Goal: Task Accomplishment & Management: Manage account settings

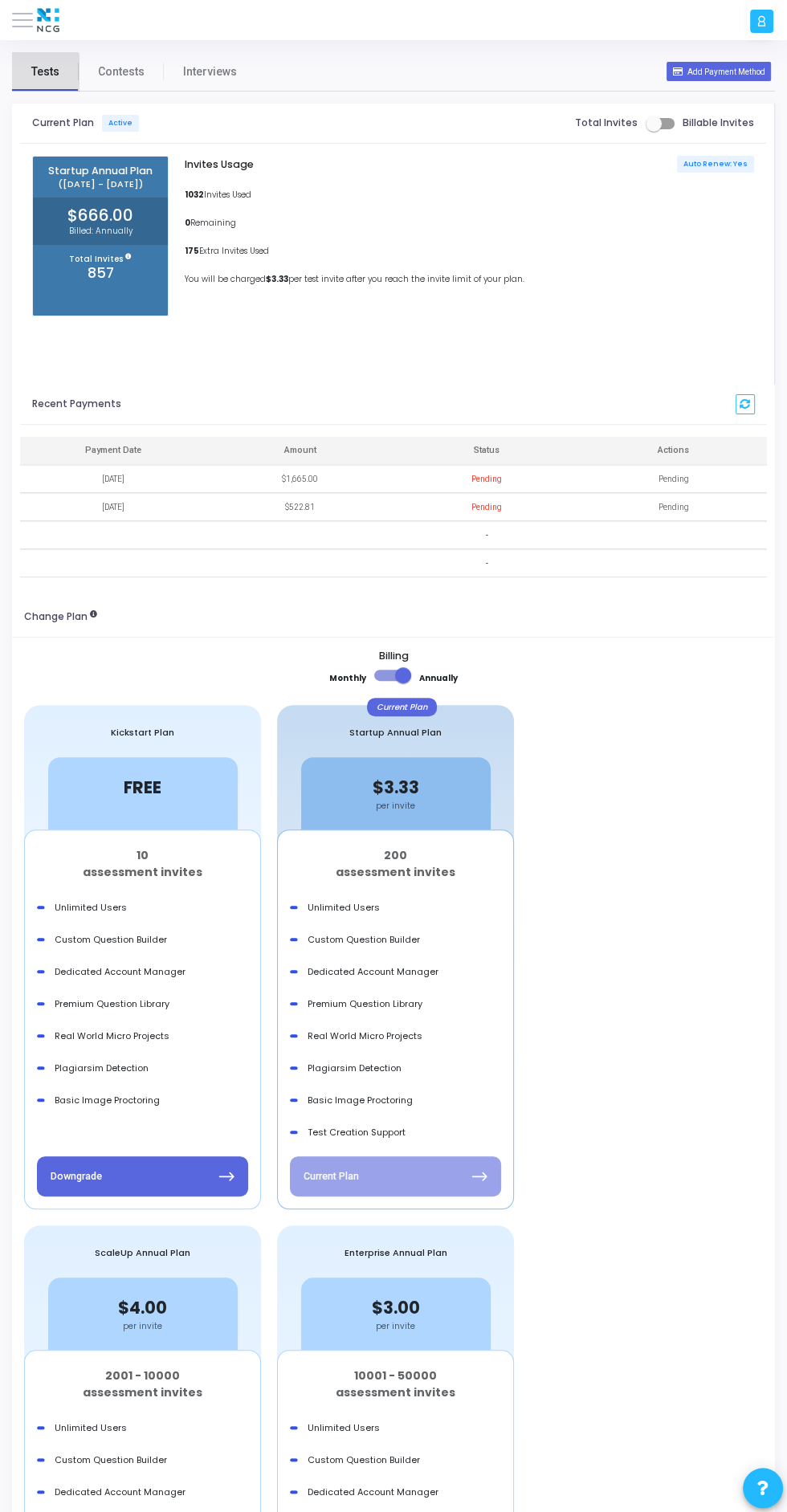
click at [44, 71] on span "Tests" at bounding box center [46, 71] width 28 height 17
click at [30, 22] on button at bounding box center [22, 20] width 21 height 21
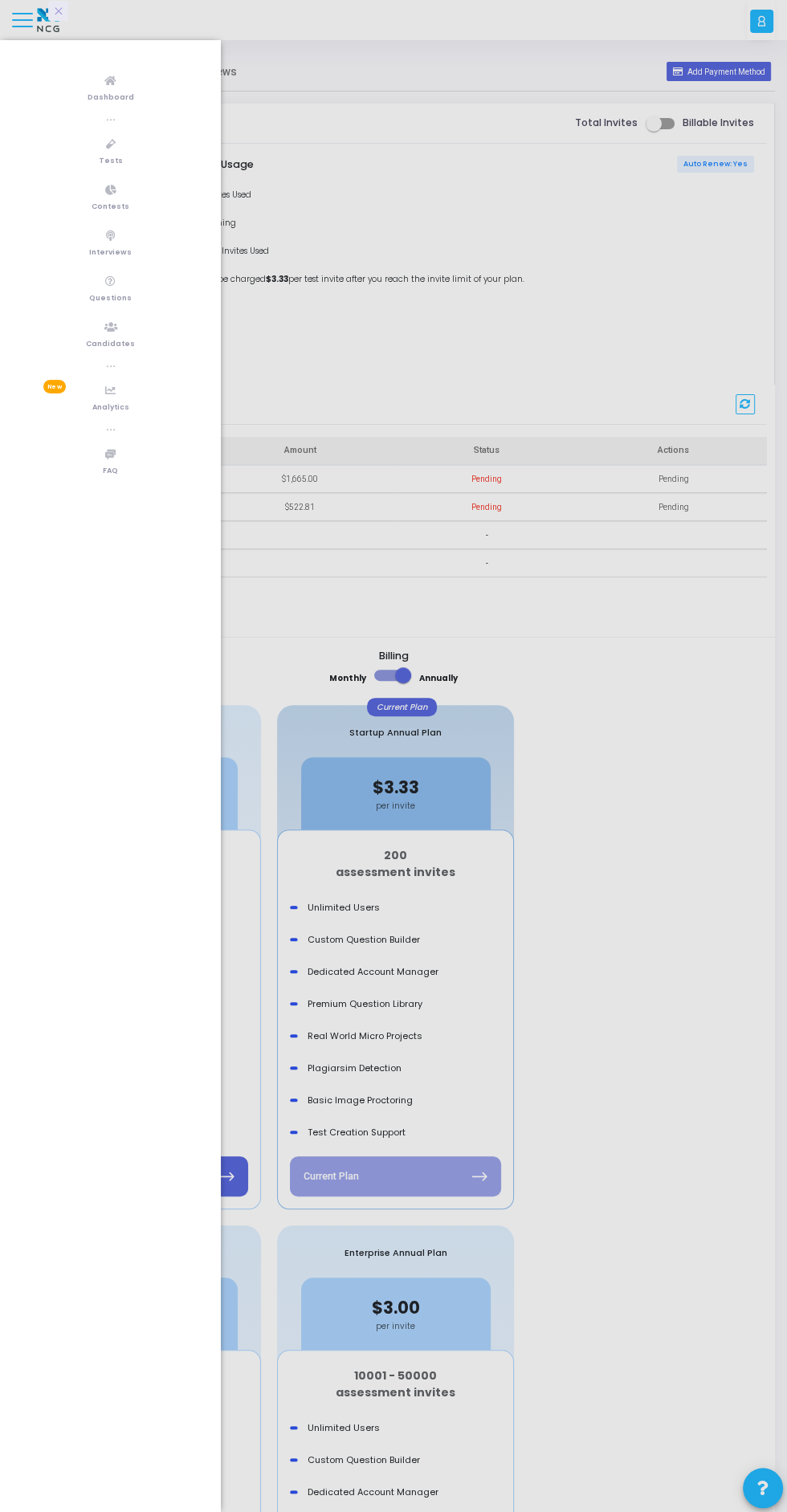
click at [116, 155] on span "Tests" at bounding box center [111, 161] width 24 height 13
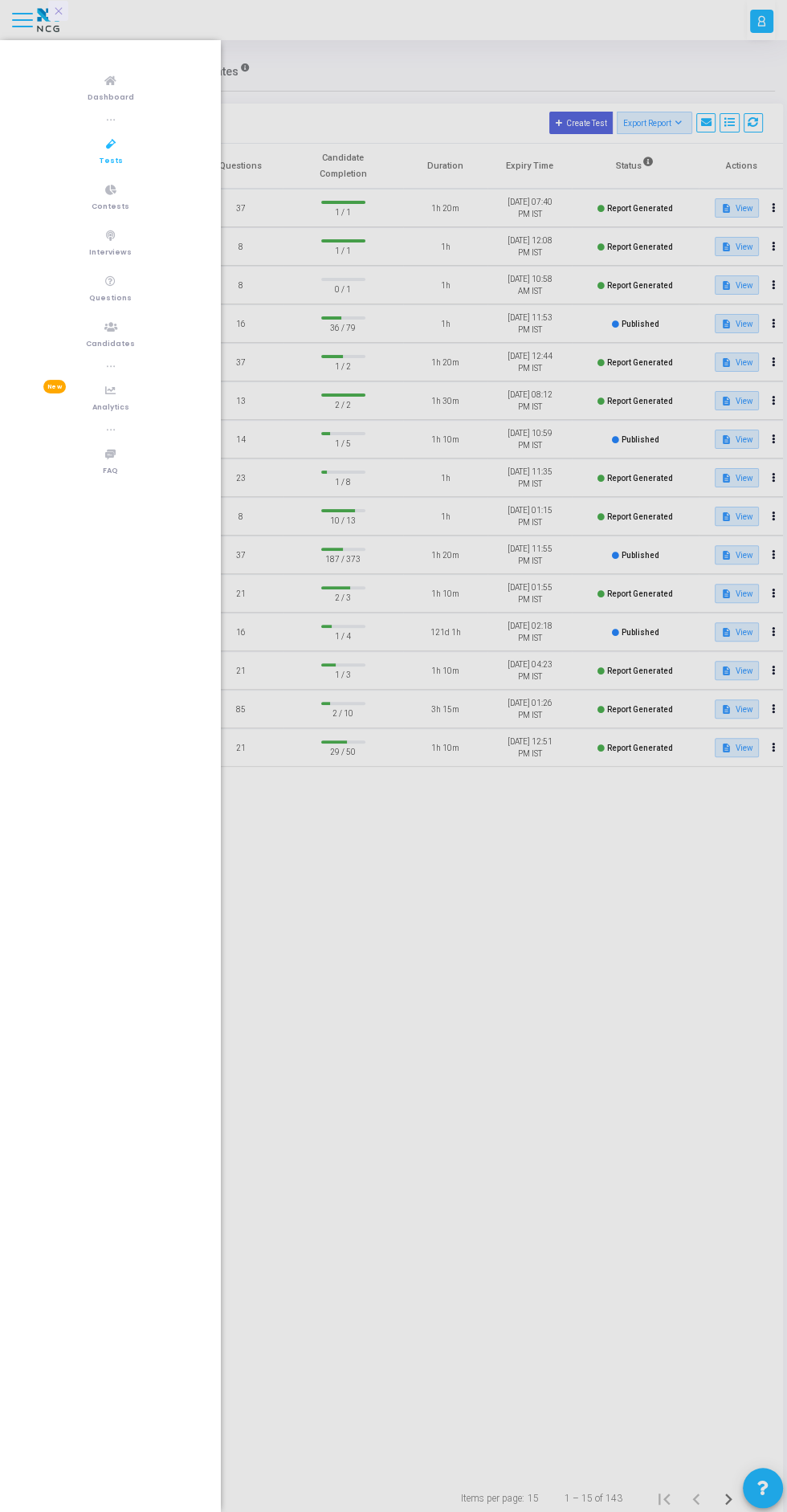
click at [440, 1047] on div at bounding box center [393, 756] width 787 height 1512
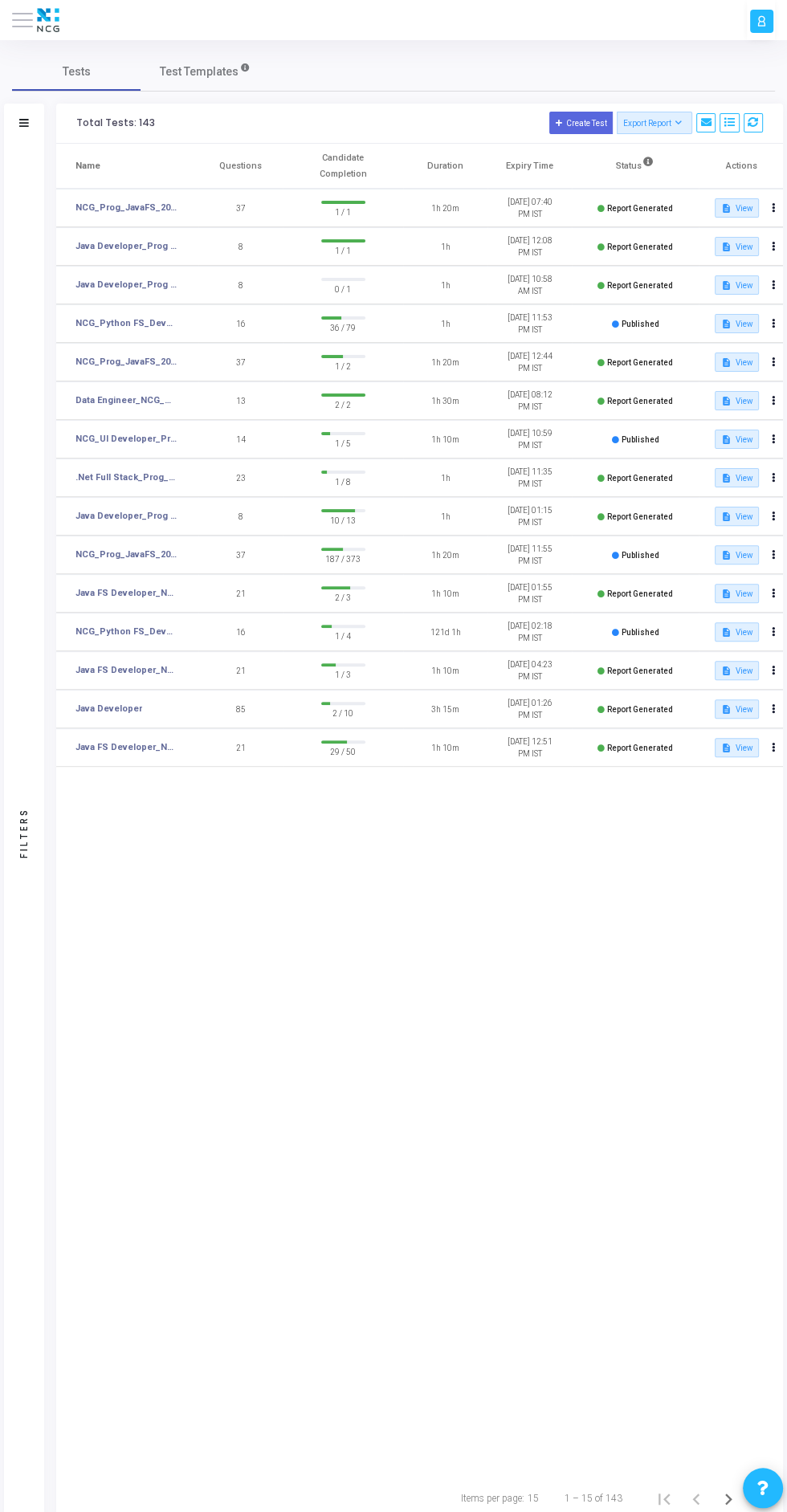
click at [131, 323] on link "NCG_Python FS_Developer_2025" at bounding box center [126, 324] width 102 height 13
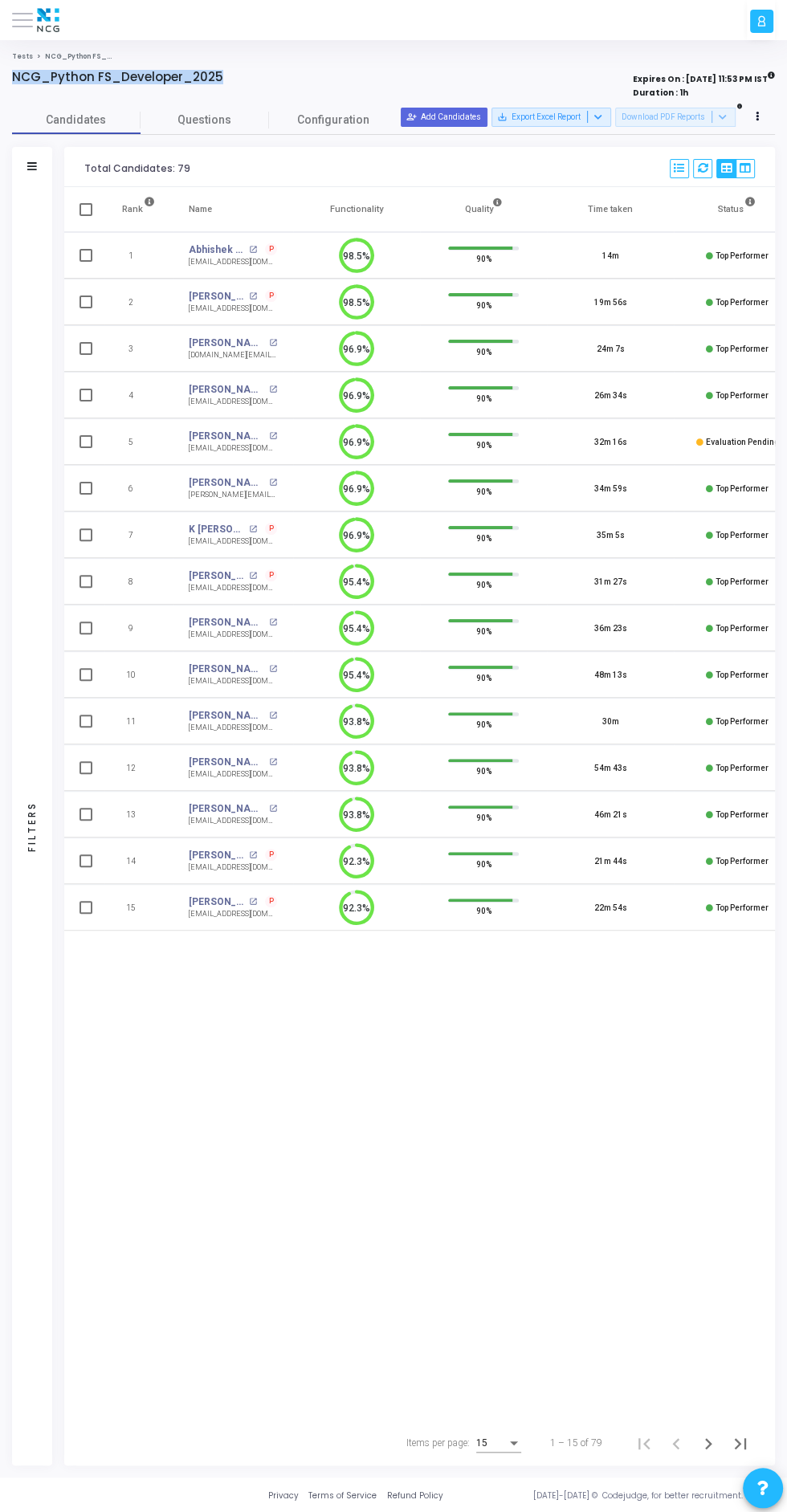
copy h4 "NCG_Python FS_Developer_2025"
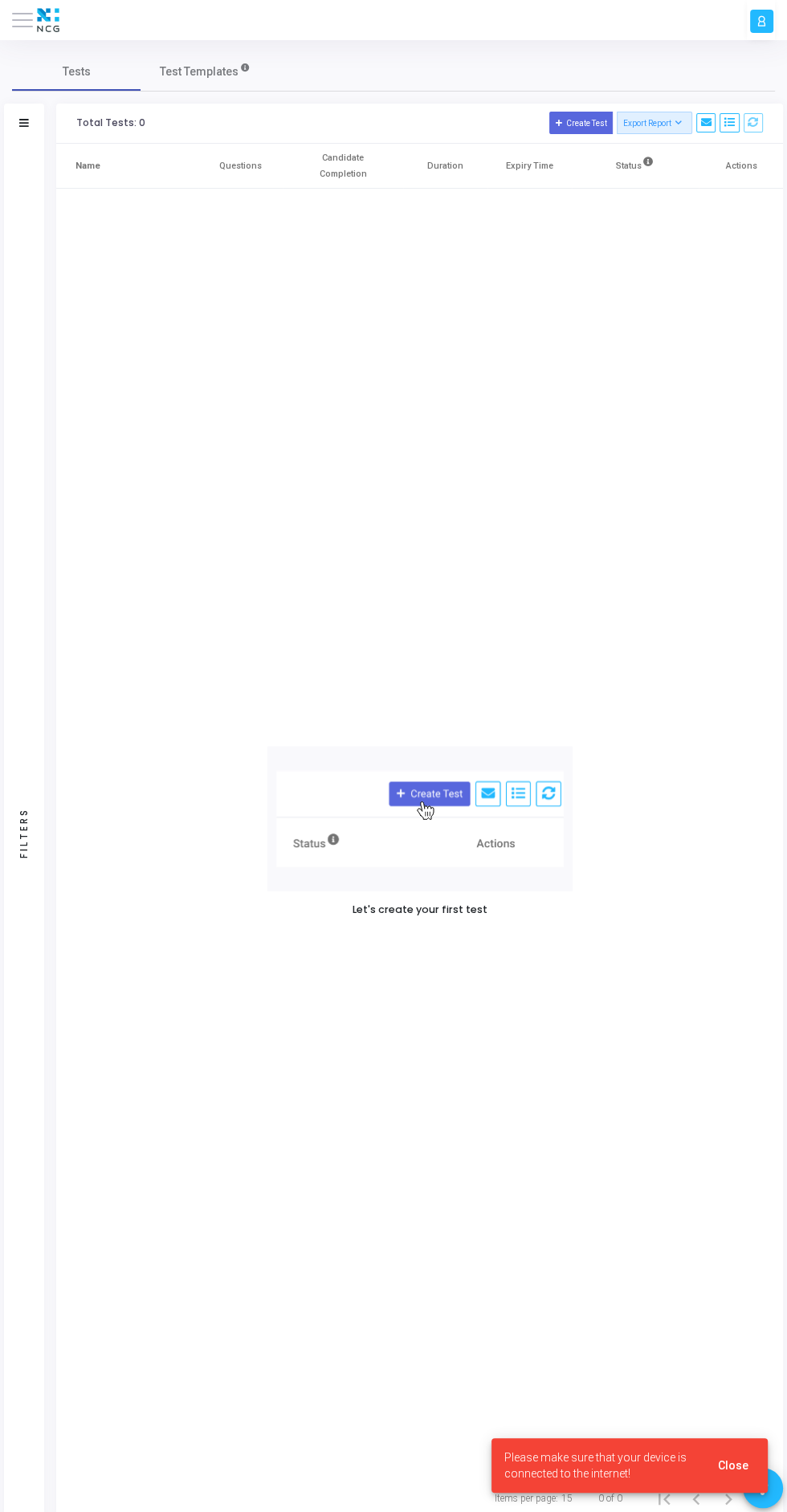
click at [25, 123] on icon at bounding box center [24, 123] width 10 height 8
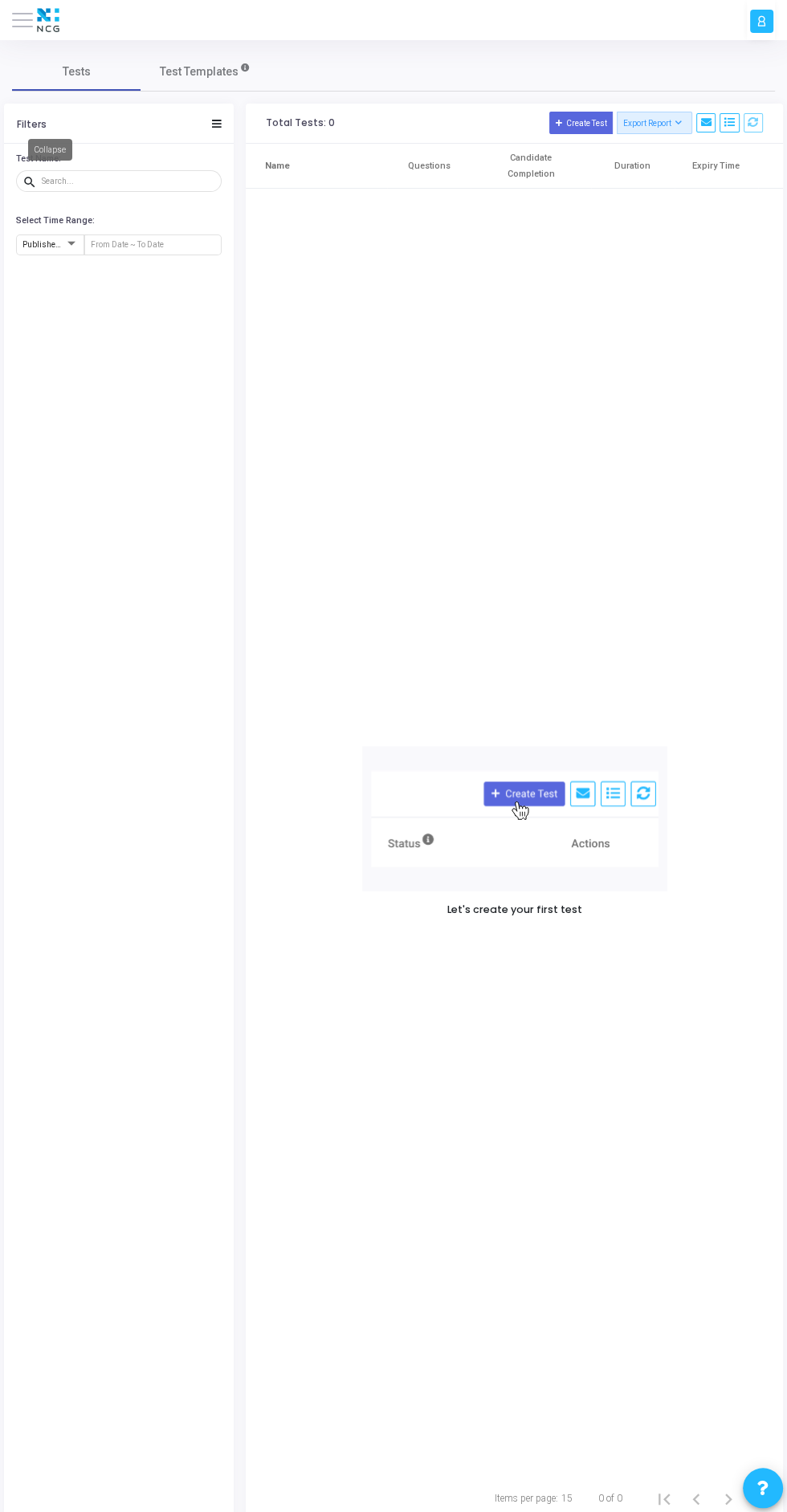
click at [38, 22] on img at bounding box center [48, 20] width 31 height 32
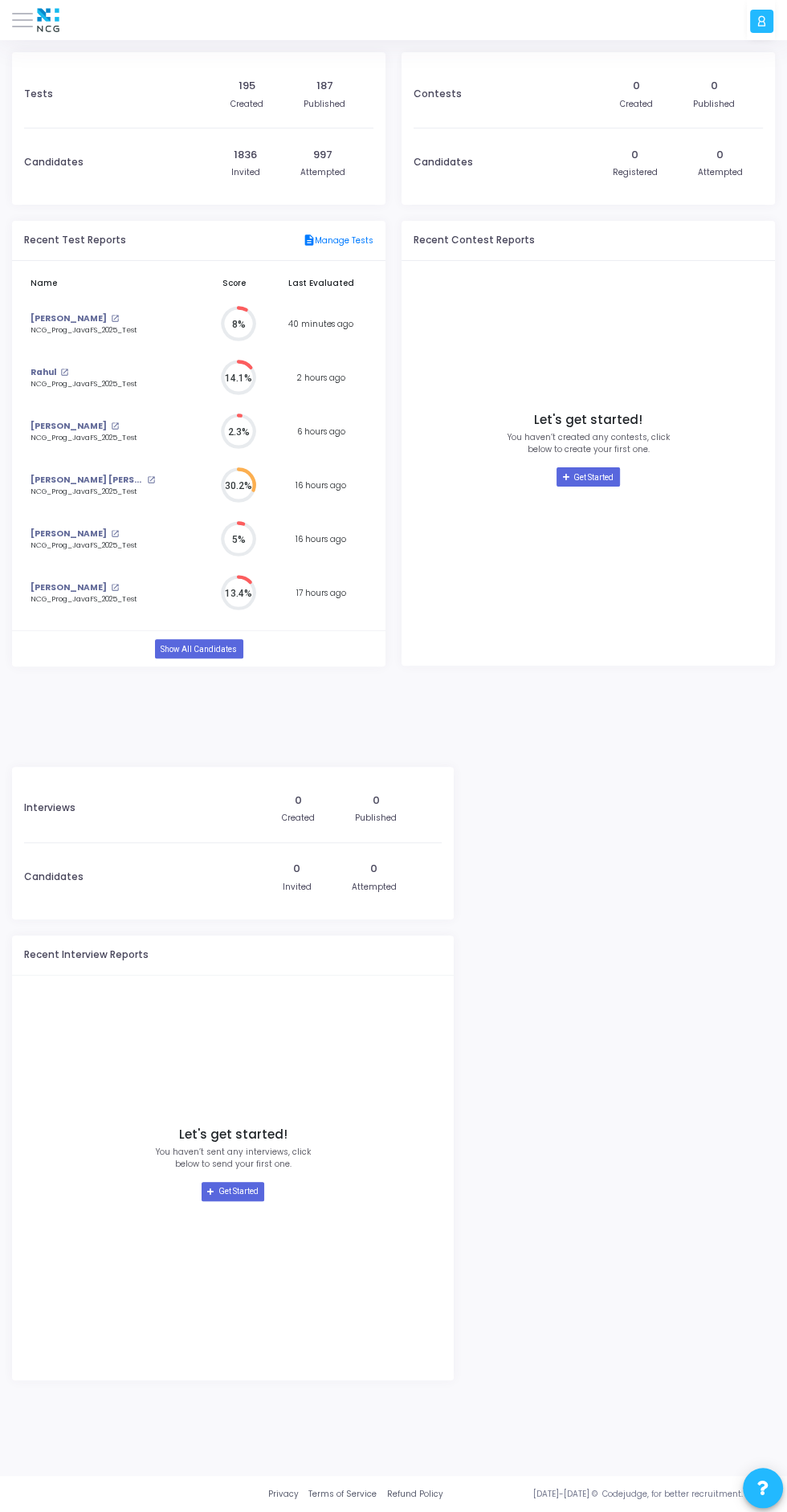
click at [25, 21] on span at bounding box center [22, 20] width 21 height 2
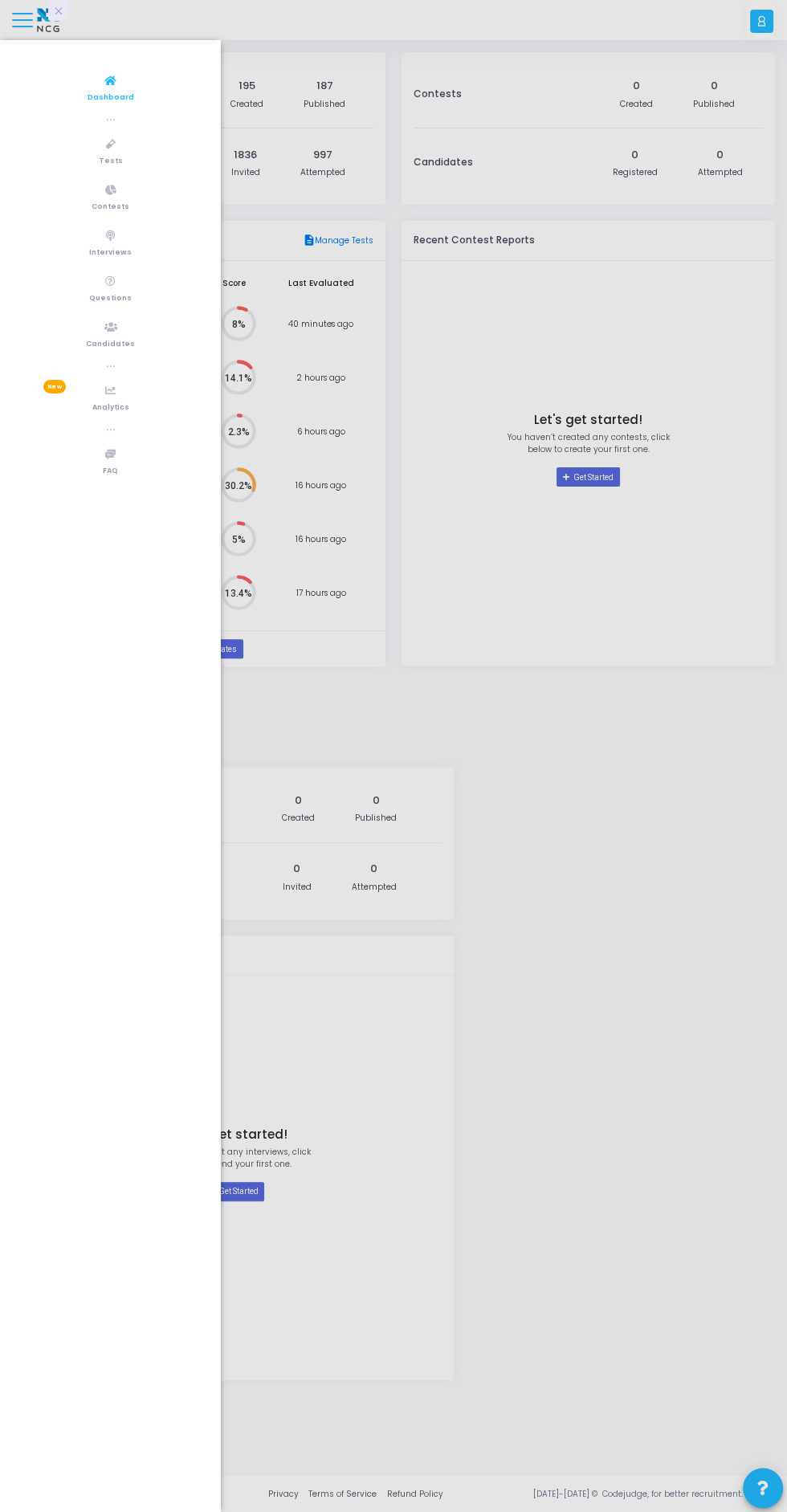
click at [118, 153] on link "Tests" at bounding box center [111, 151] width 221 height 44
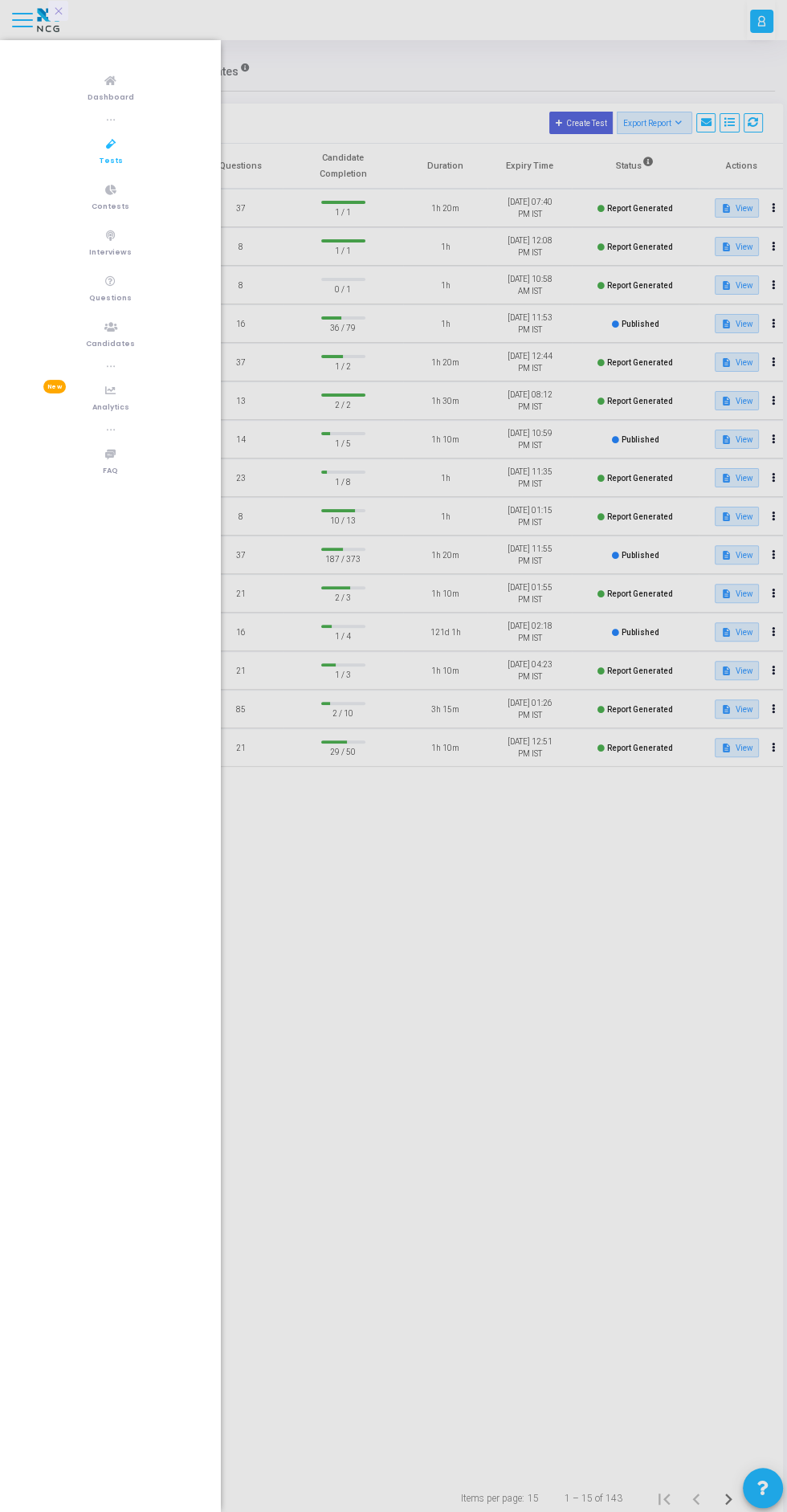
click at [496, 923] on div at bounding box center [393, 756] width 787 height 1512
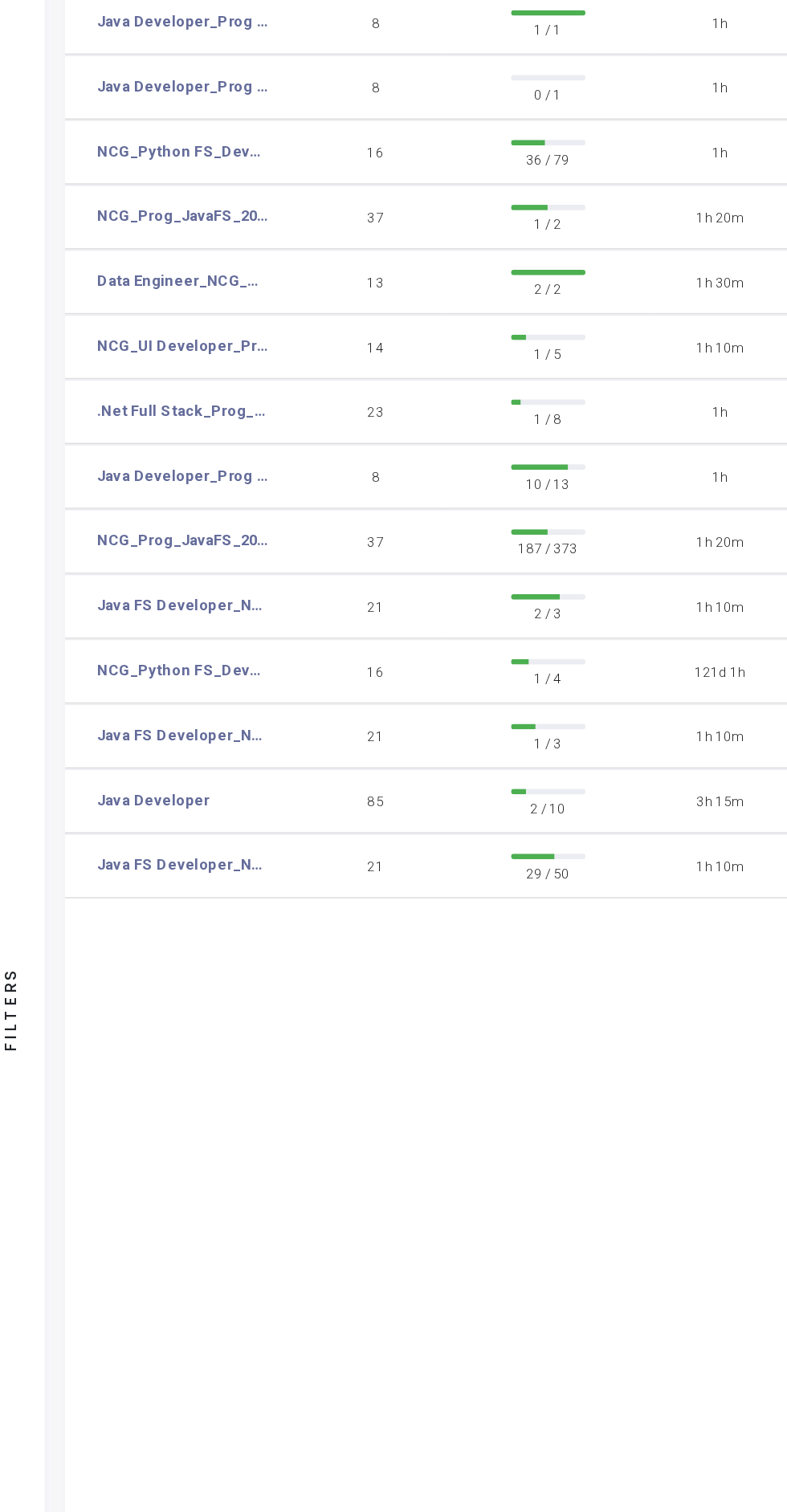
click at [136, 742] on link "Java FS Developer_NCG" at bounding box center [126, 747] width 102 height 13
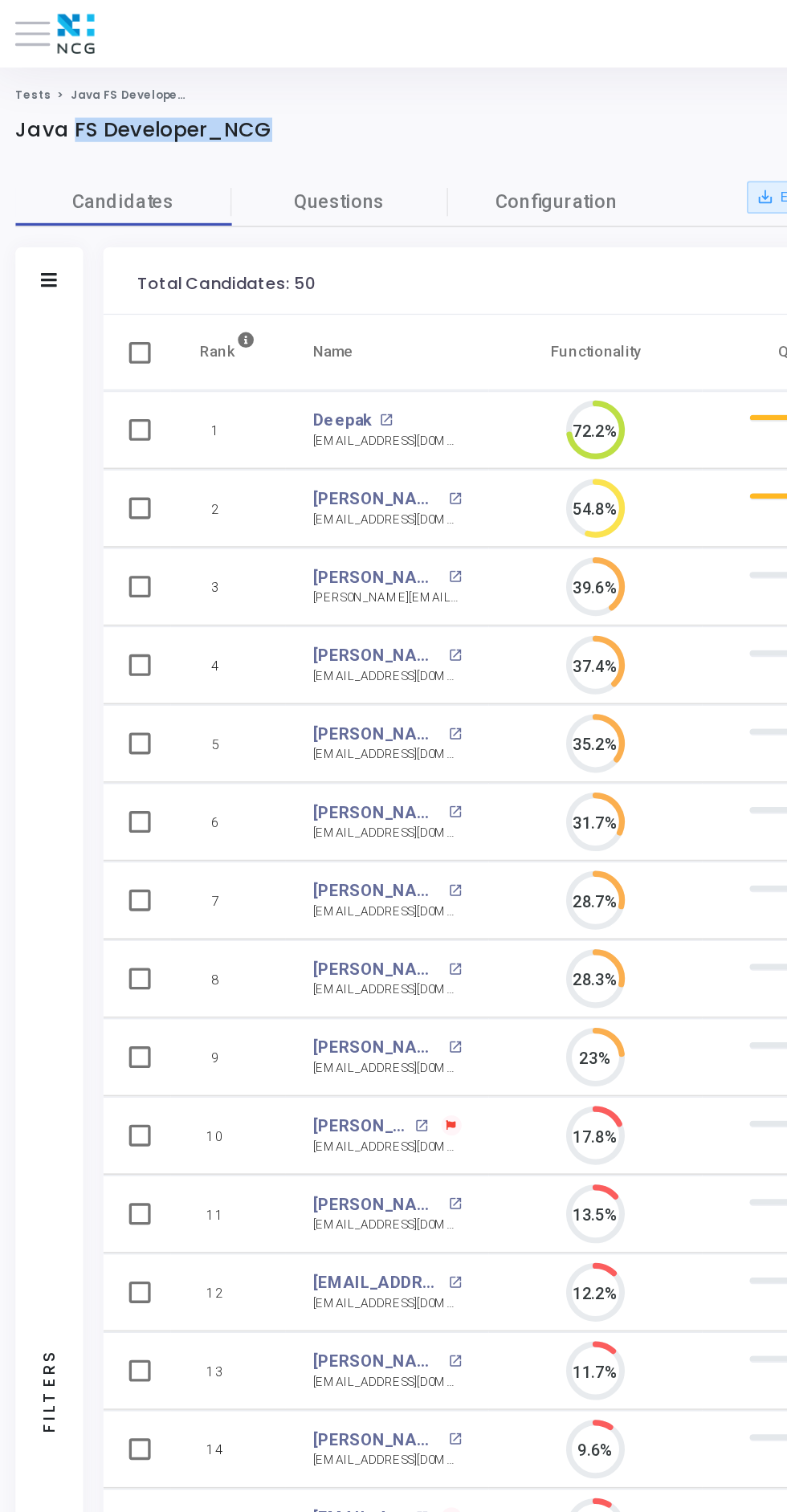
click at [46, 91] on div at bounding box center [240, 92] width 458 height 17
copy h4 "Java FS Developer_NCG"
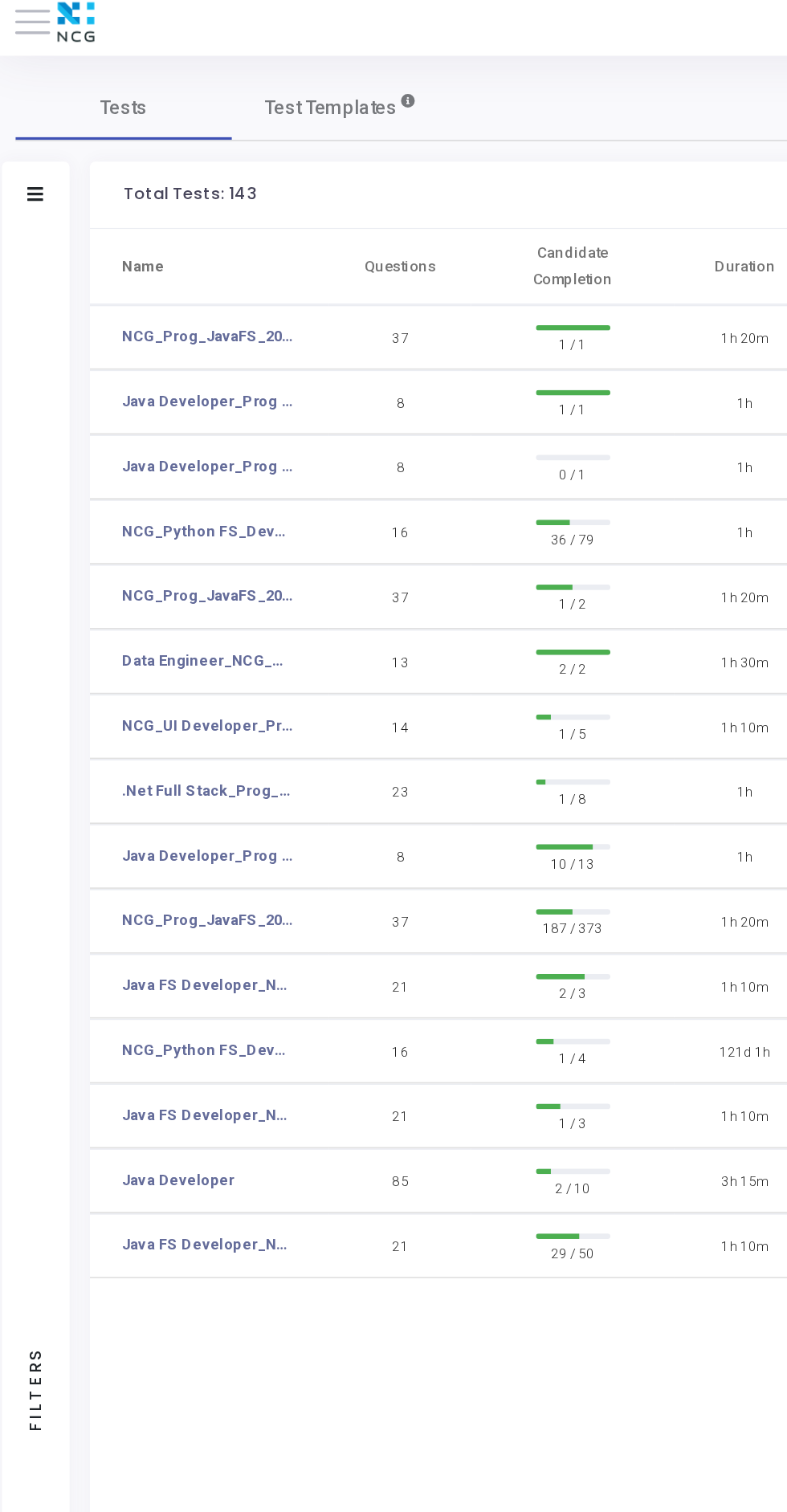
click at [149, 551] on link "NCG_Prog_JavaFS_2025_Test" at bounding box center [126, 554] width 102 height 13
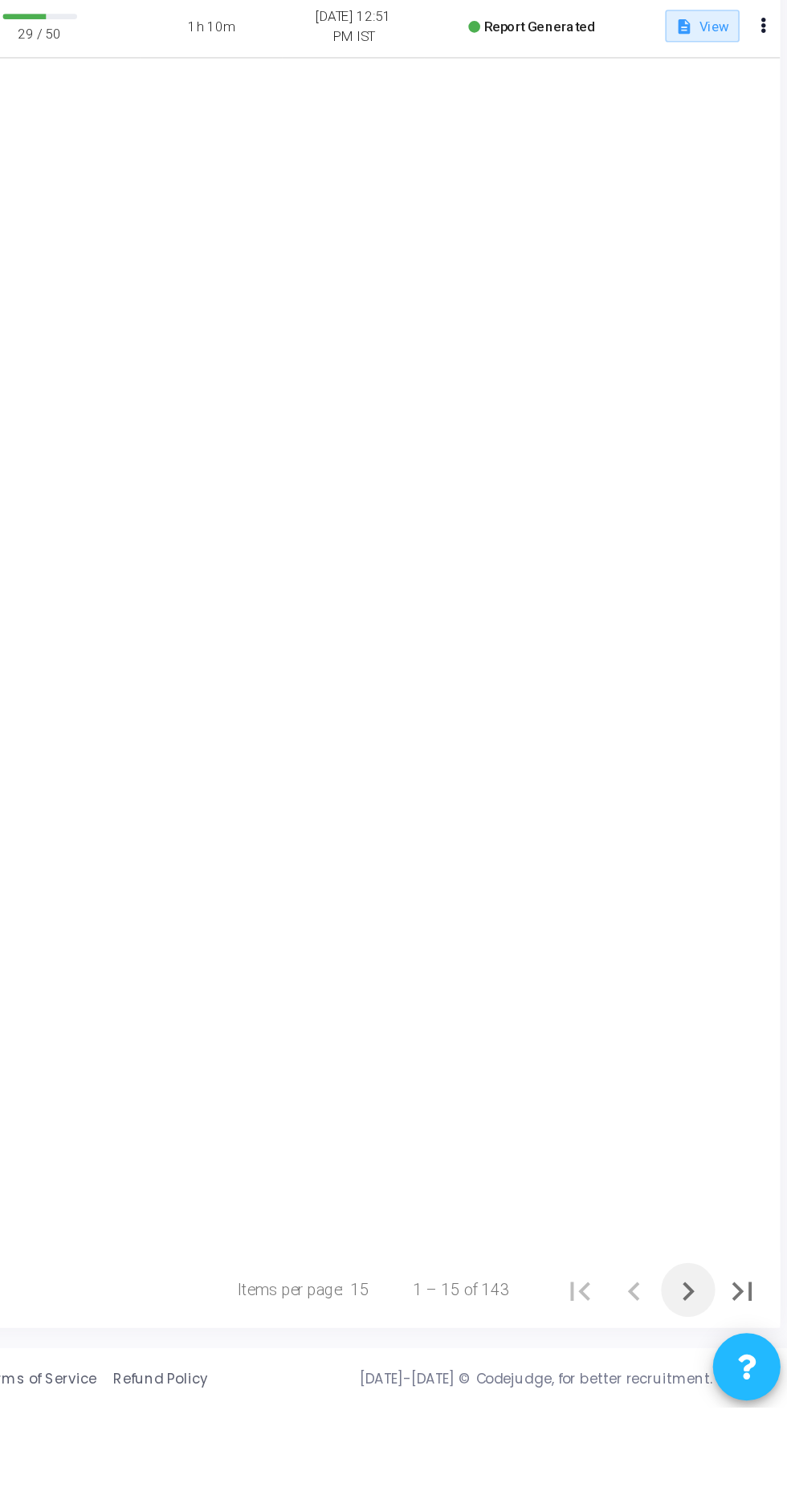
click at [728, 1455] on icon "Next page" at bounding box center [728, 1443] width 22 height 22
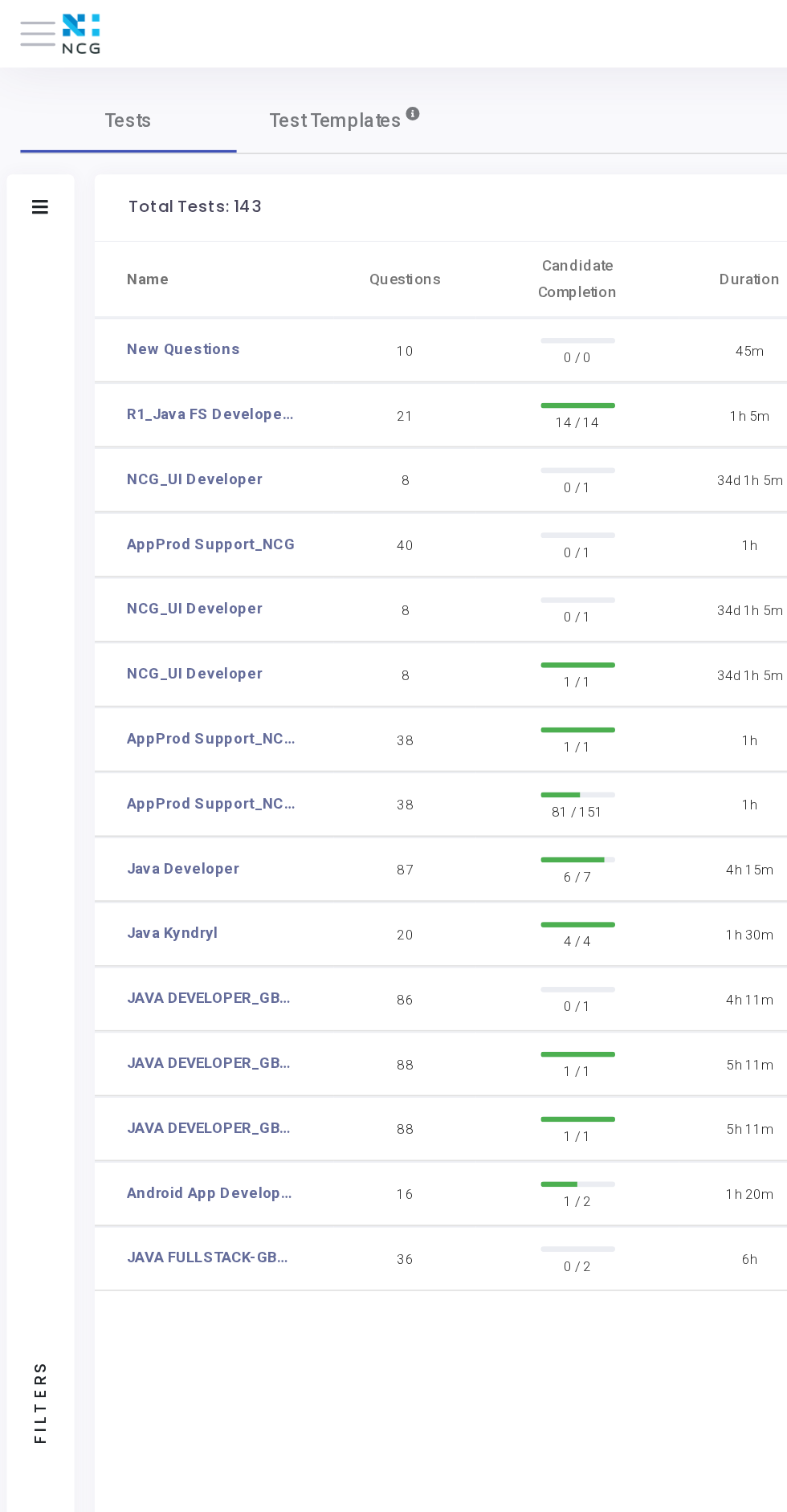
click at [27, 123] on icon at bounding box center [24, 123] width 10 height 8
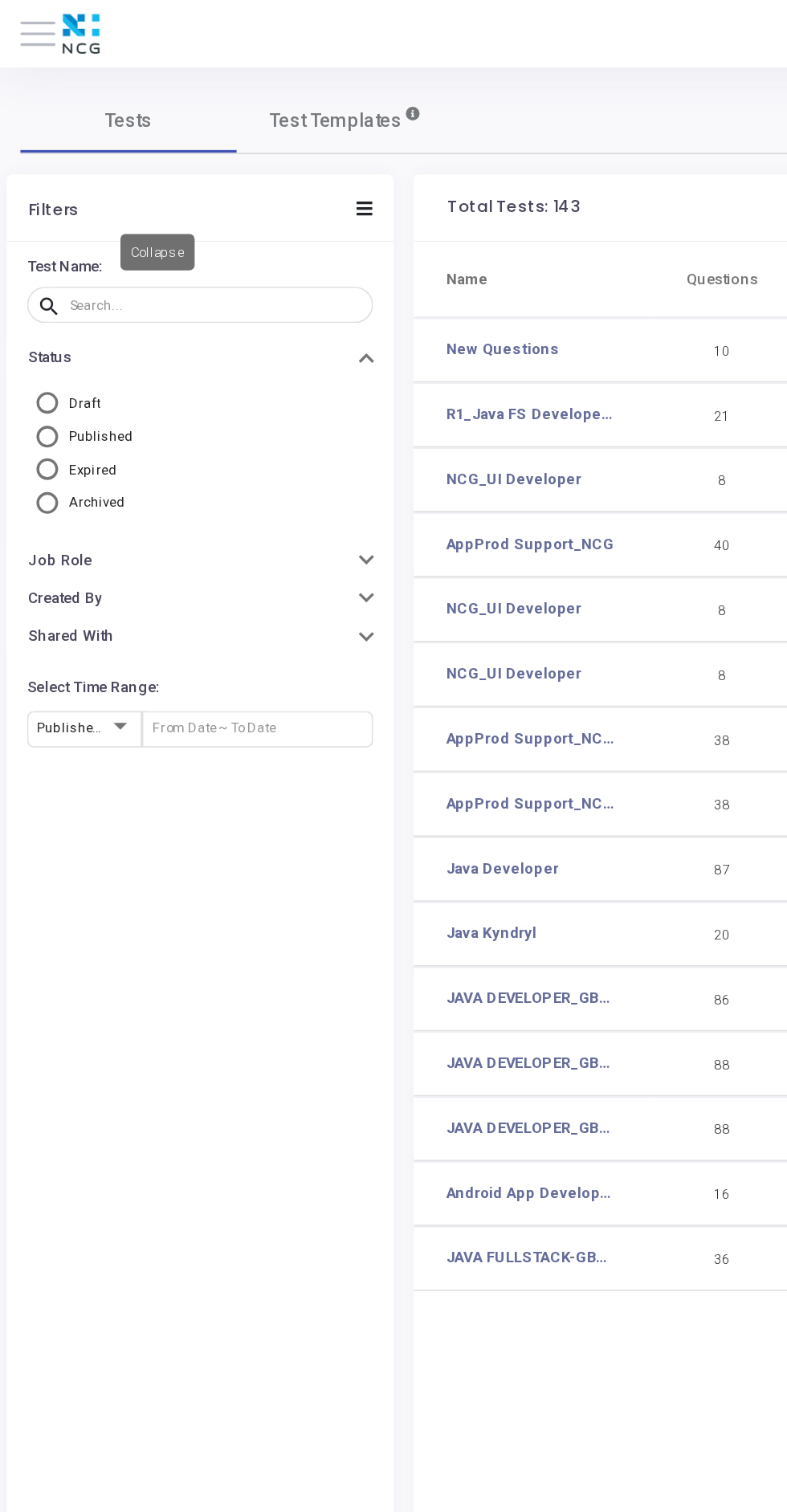
click at [369, 93] on div "Tests Test Templates Filters Test Name: search Status Draft Published Expired A…" at bounding box center [393, 786] width 763 height 1469
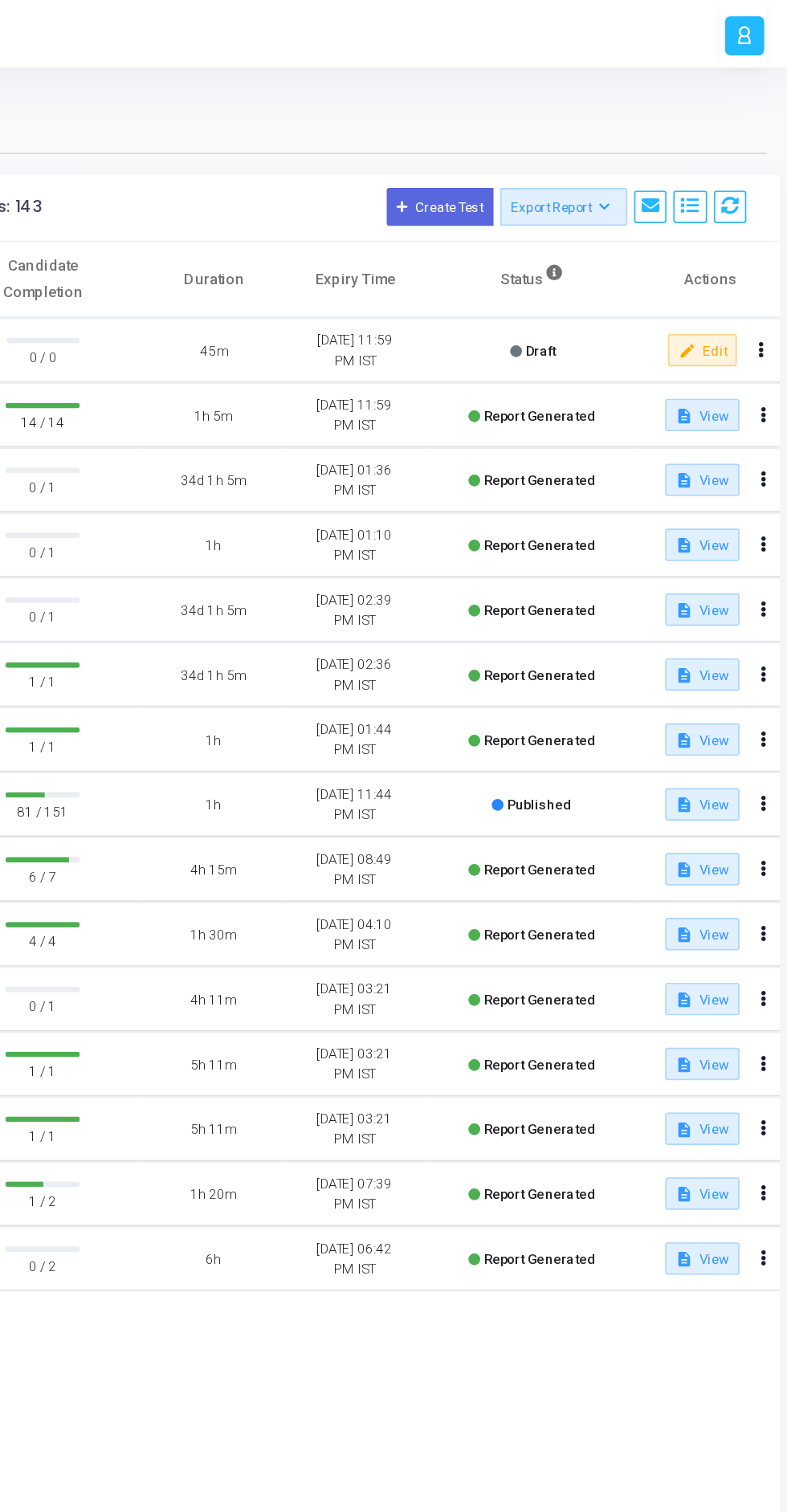
click at [772, 475] on icon at bounding box center [773, 478] width 3 height 7
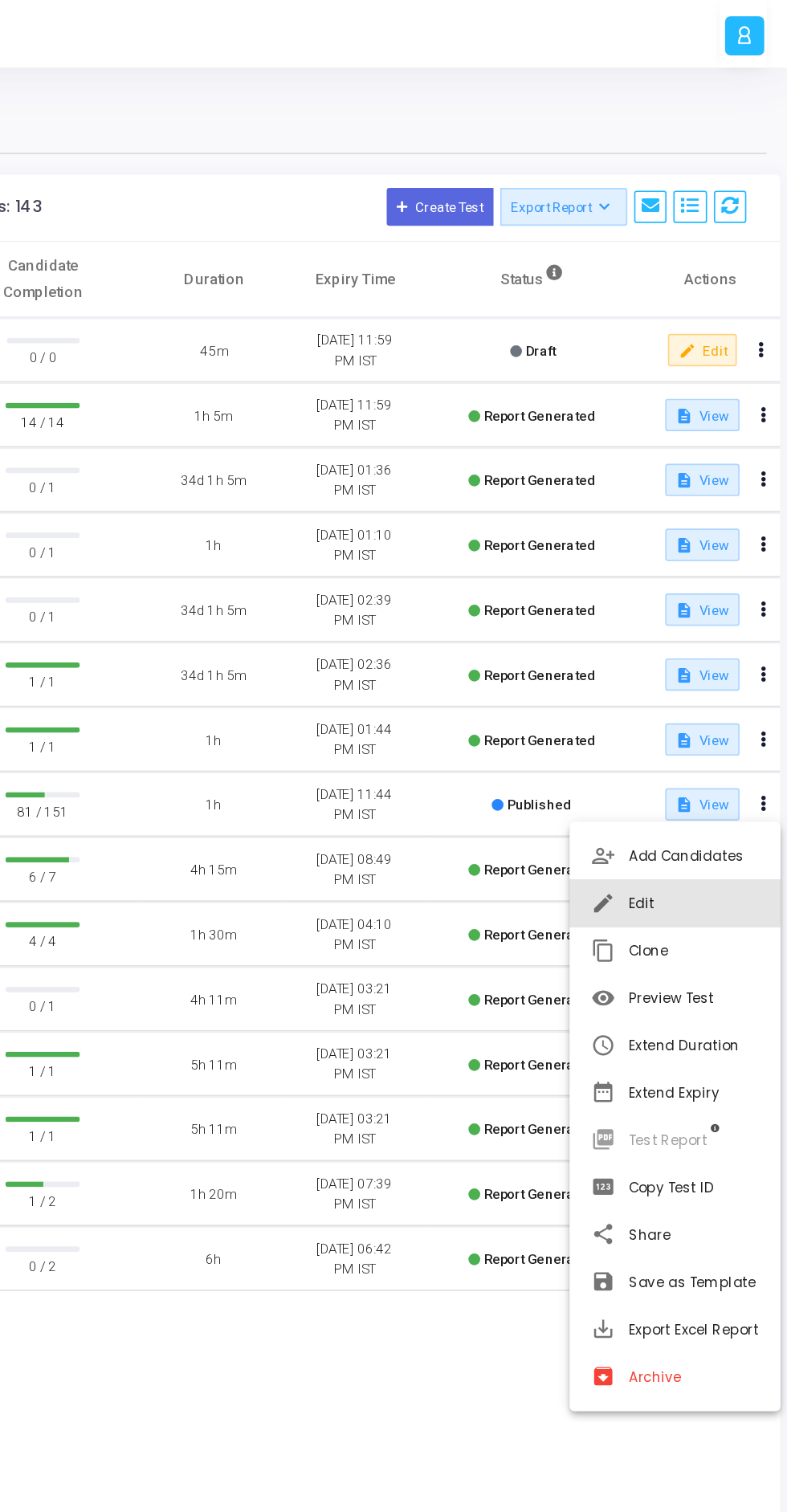
click at [702, 530] on button "edit Edit" at bounding box center [720, 537] width 125 height 28
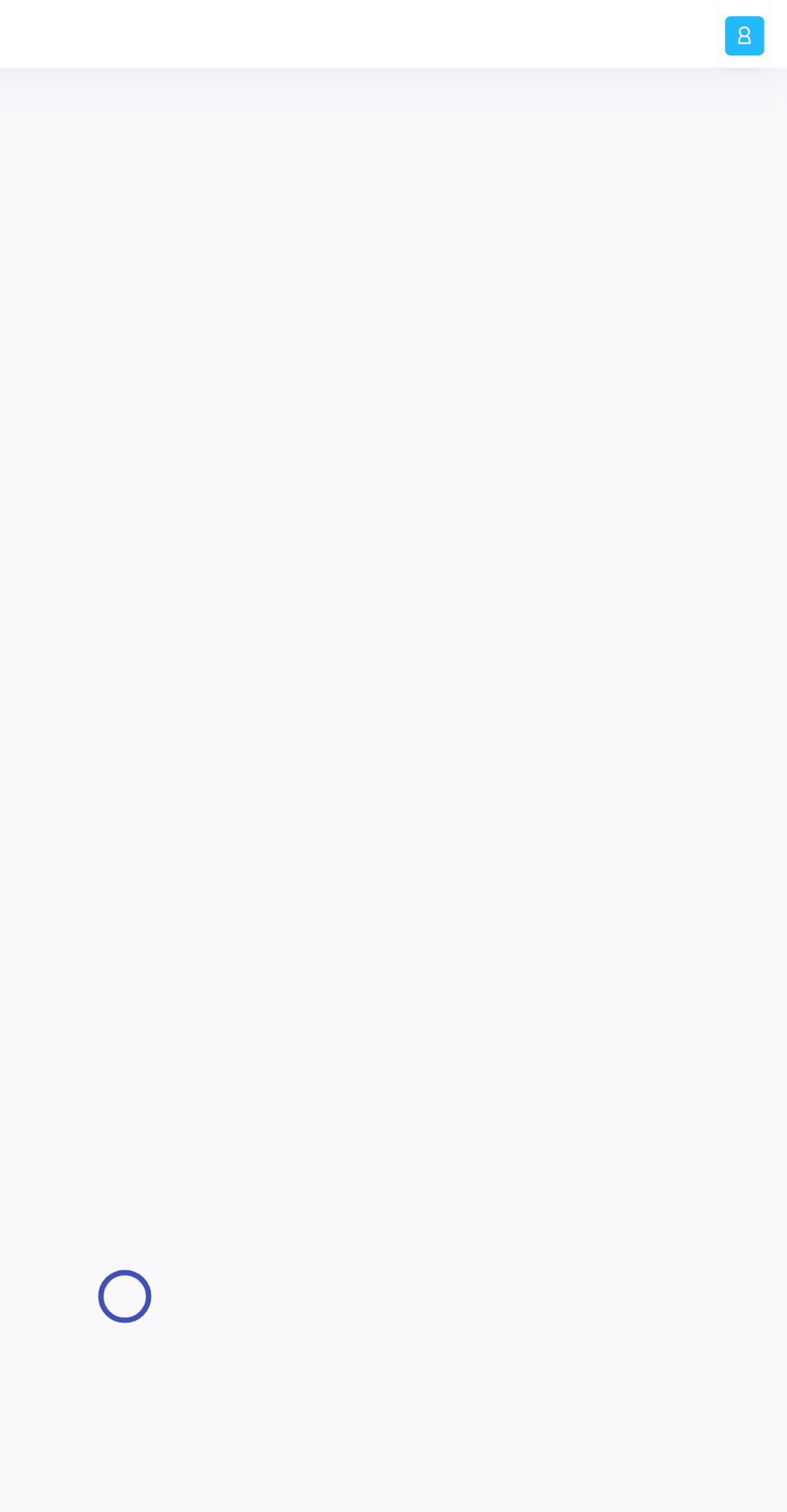
type input "AppProd Support_NCG_L3"
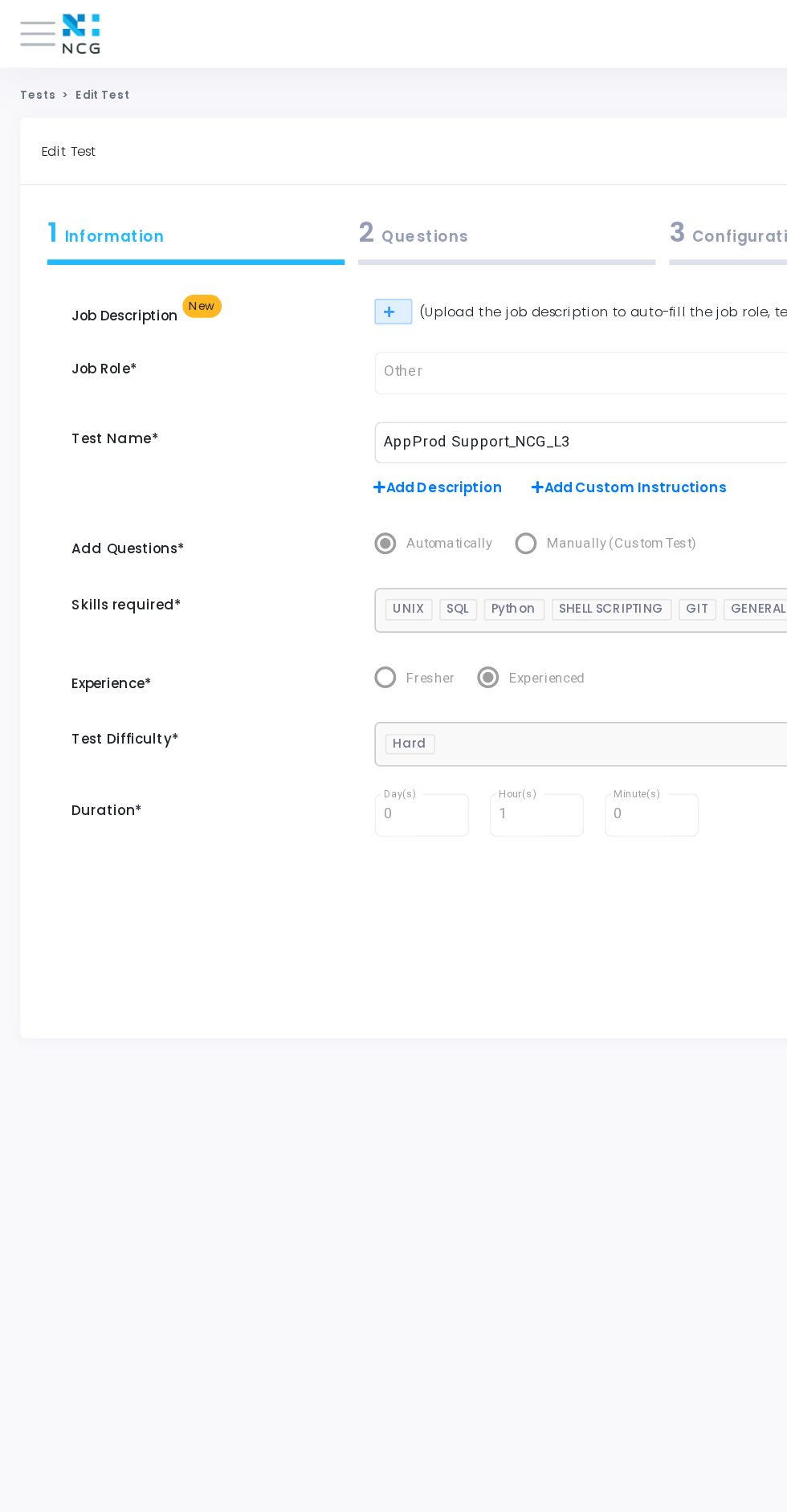
click at [430, 132] on div "3 Configuration" at bounding box center [485, 138] width 177 height 24
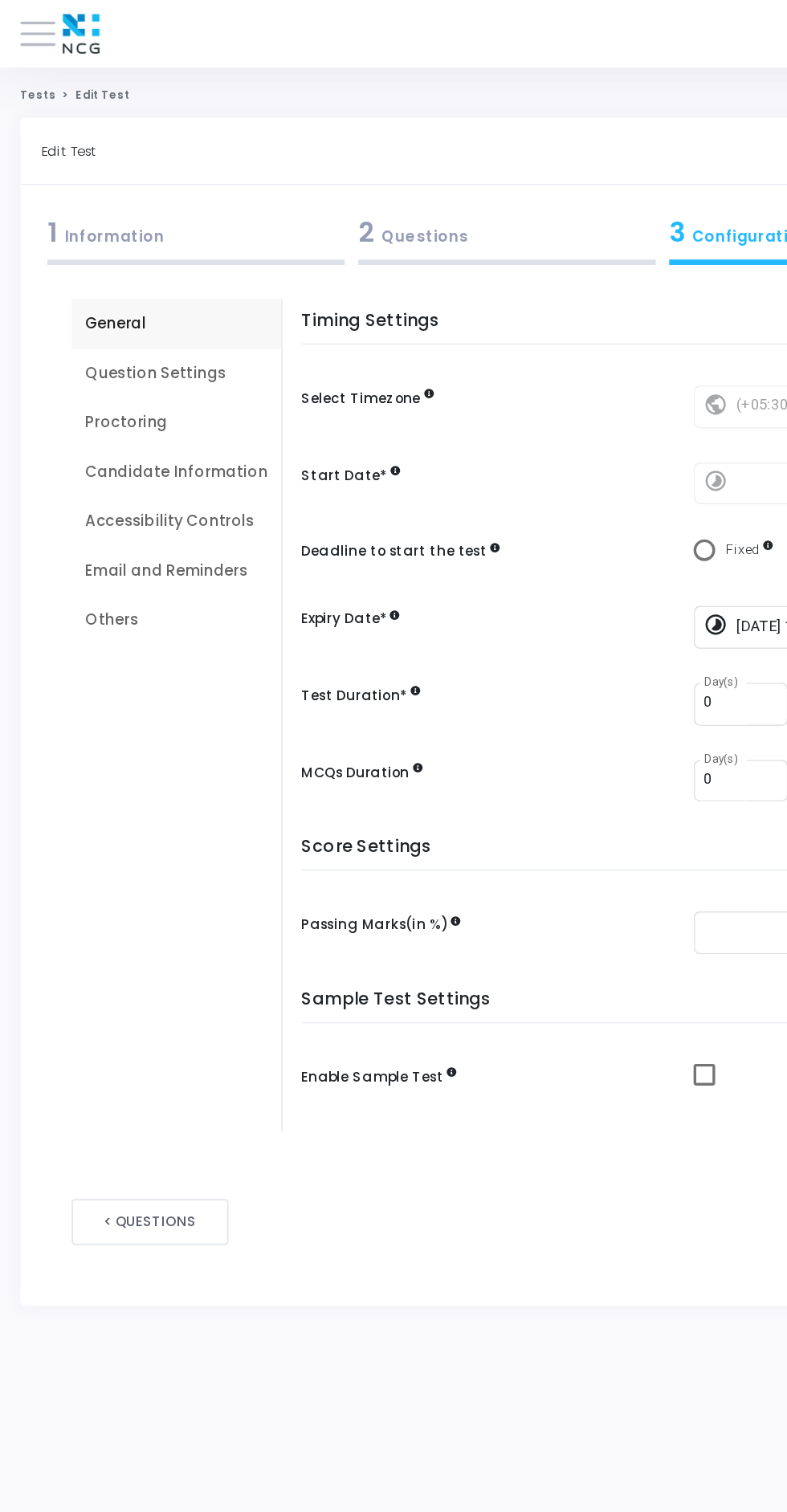
click at [124, 342] on div "Email and Reminders" at bounding box center [105, 339] width 108 height 13
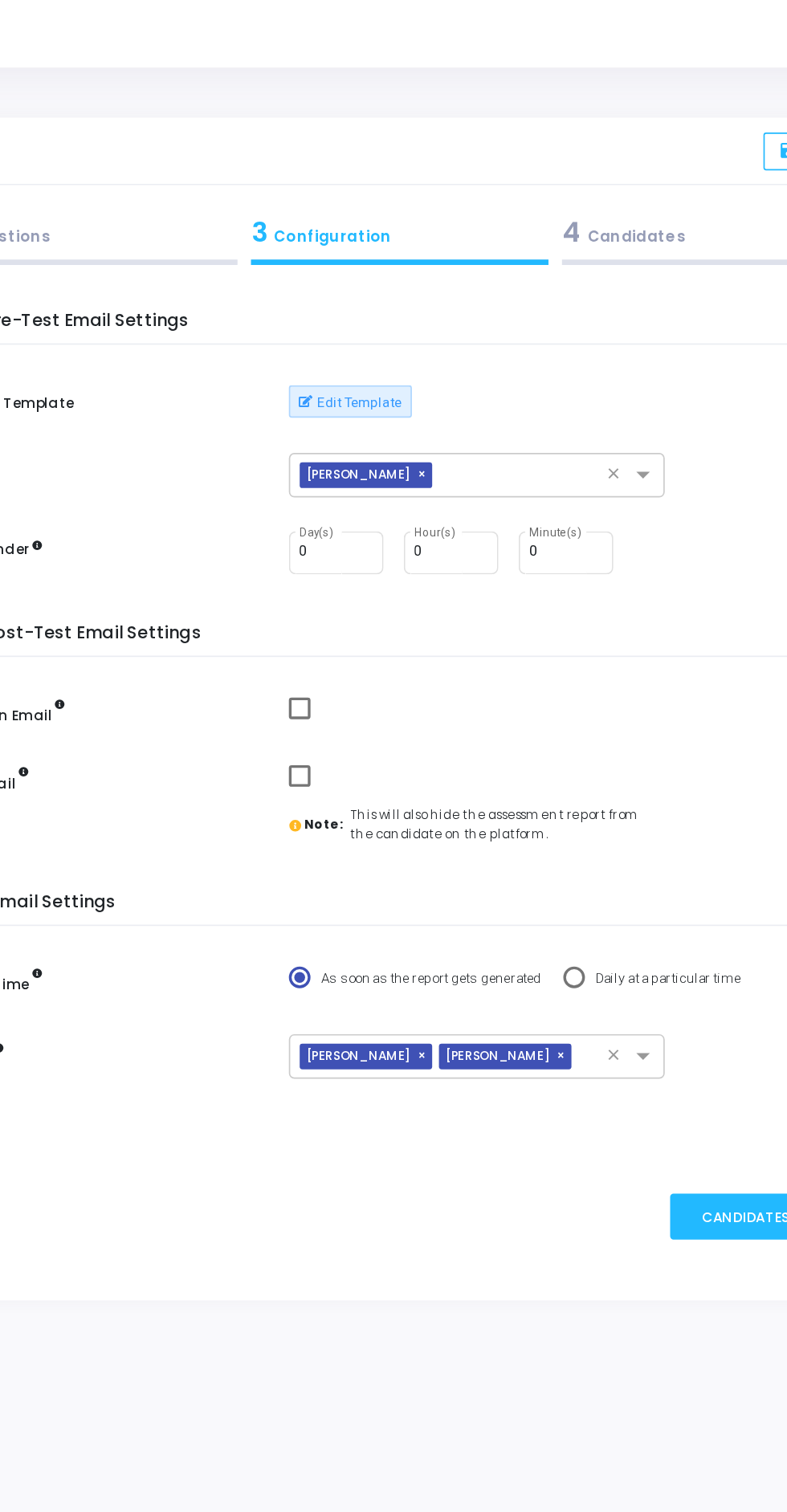
click at [461, 238] on button "Edit Template" at bounding box center [456, 238] width 73 height 19
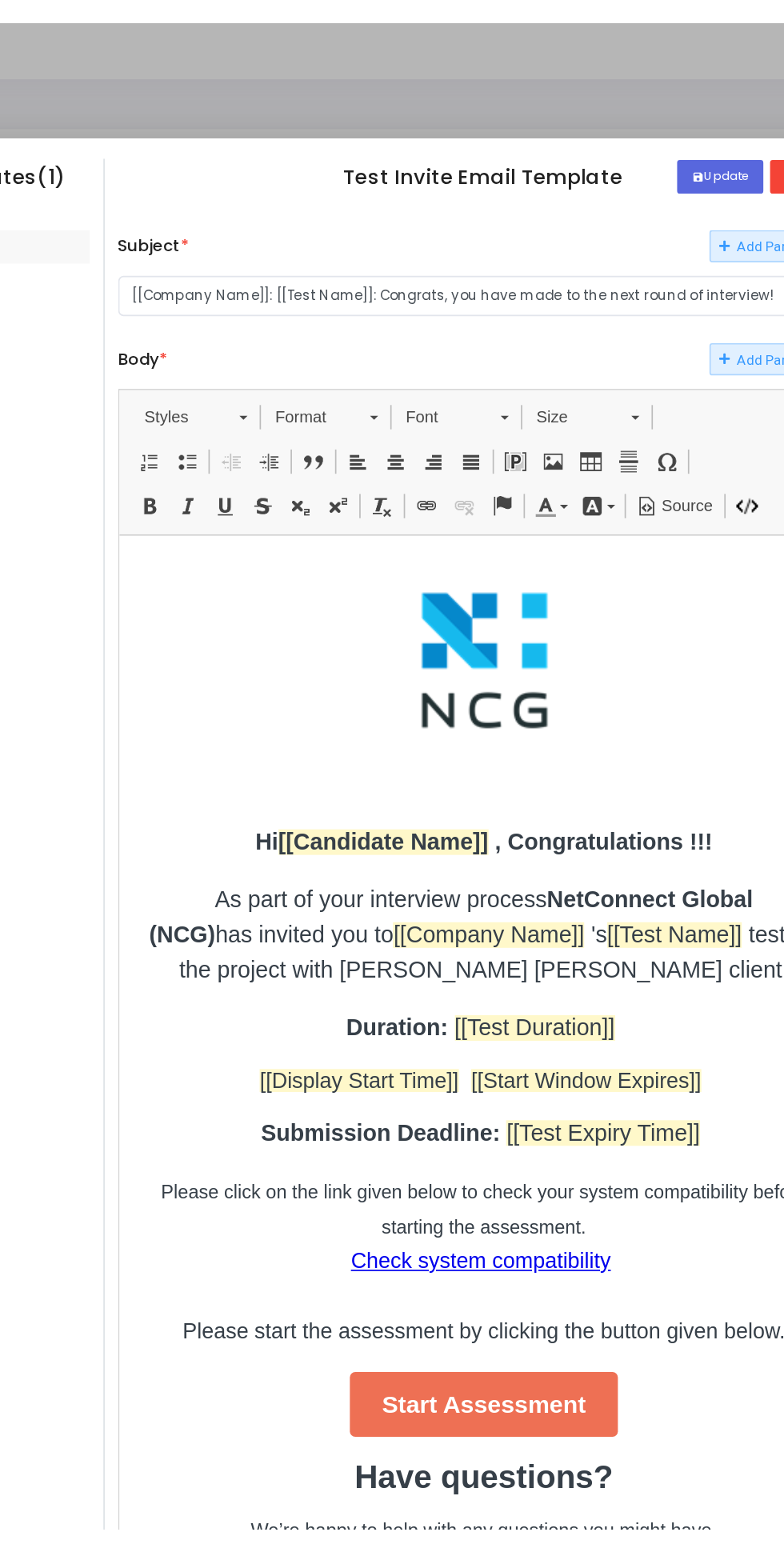
scroll to position [5, 0]
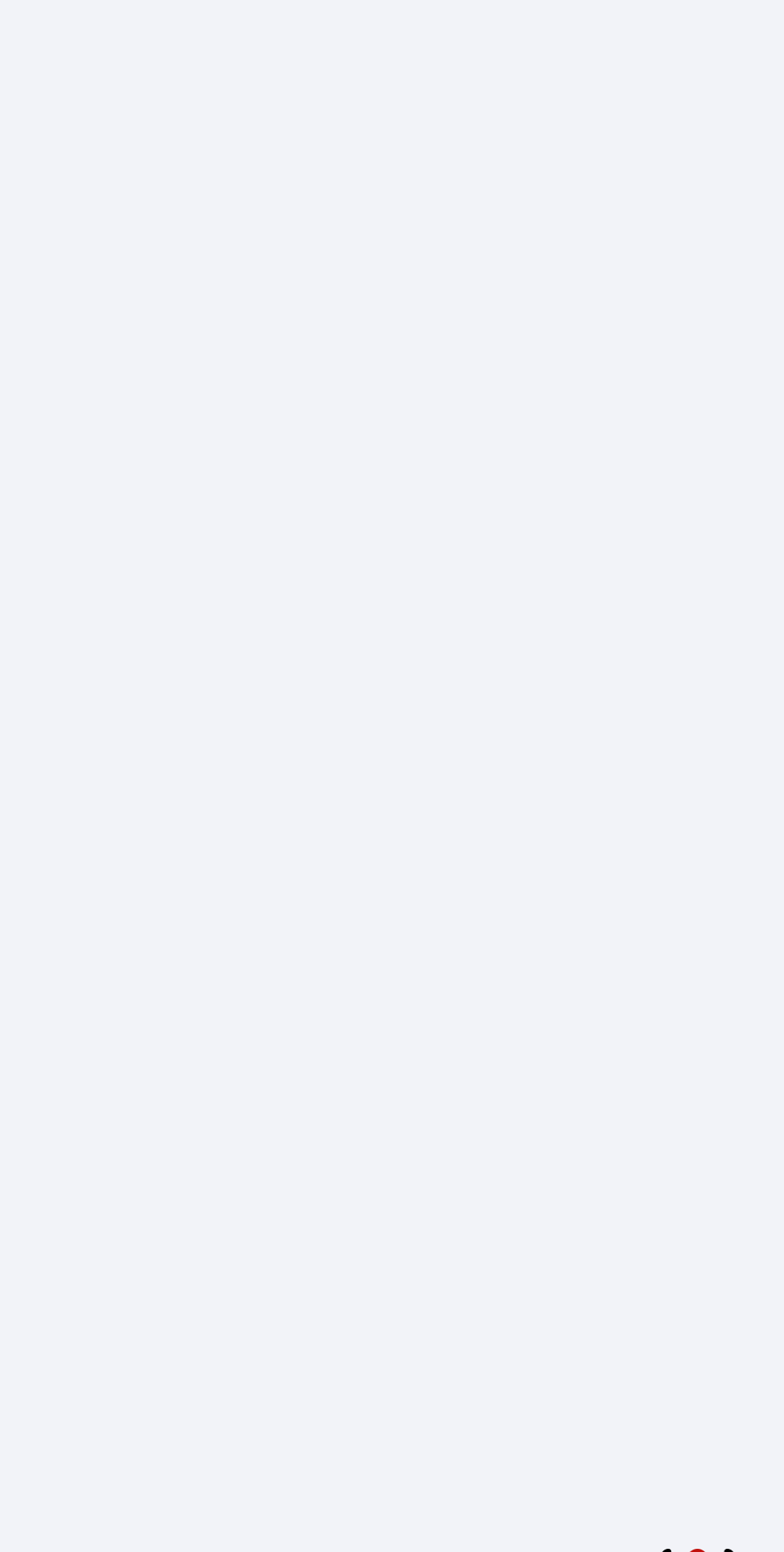
scroll to position [34, 41]
